Goal: Share content

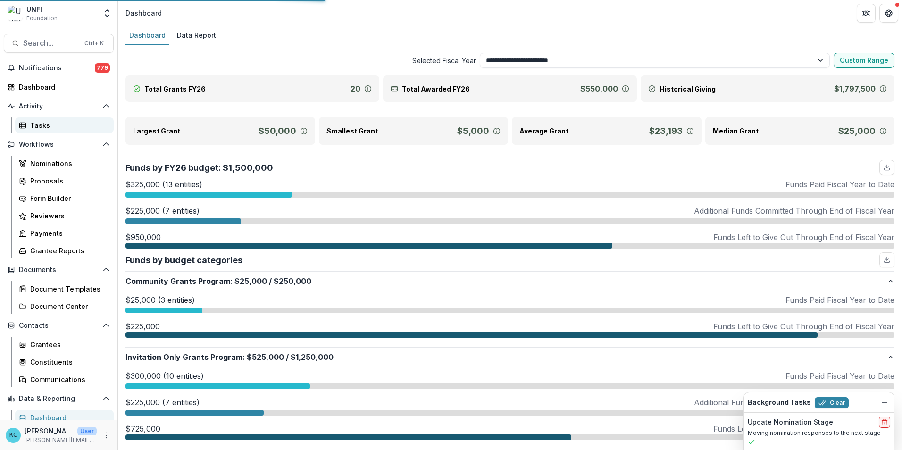
scroll to position [360, 0]
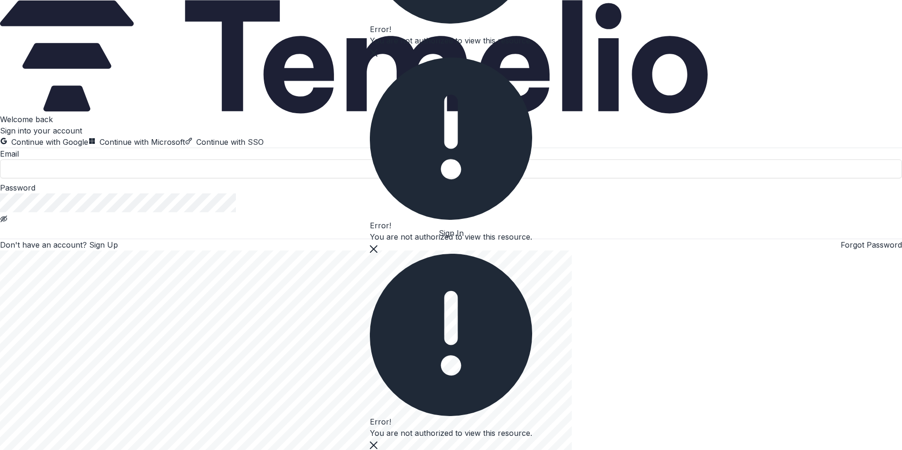
type input "**********"
click at [157, 239] on button "Sign In" at bounding box center [451, 232] width 902 height 11
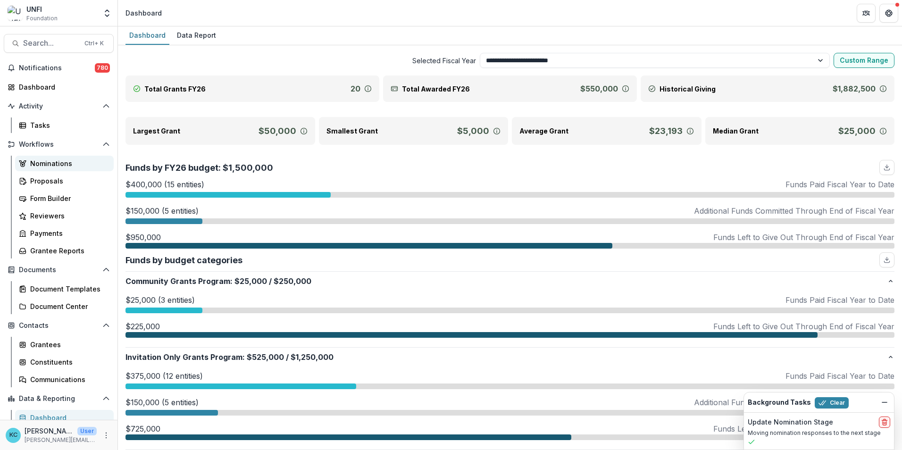
click at [60, 163] on div "Nominations" at bounding box center [68, 163] width 76 height 10
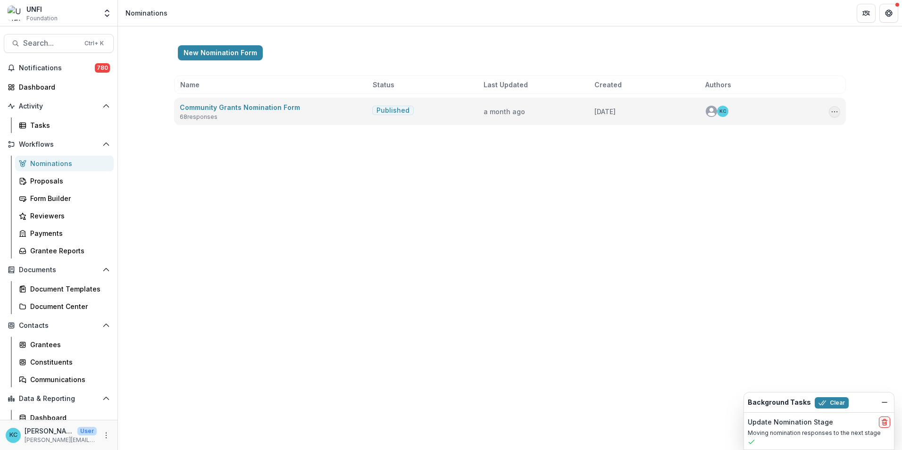
click at [833, 116] on button "Options" at bounding box center [834, 111] width 11 height 11
click at [803, 133] on button "Copy Public Link" at bounding box center [787, 132] width 101 height 16
